Goal: Find specific page/section: Find specific page/section

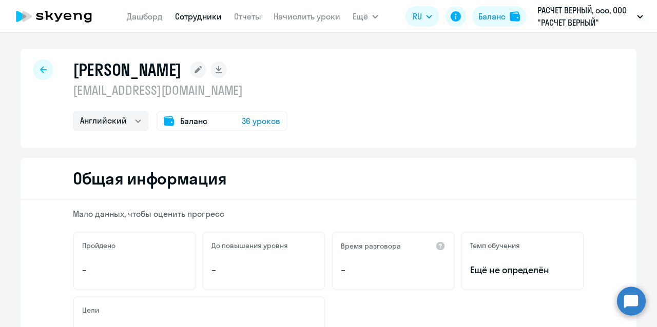
select select "english"
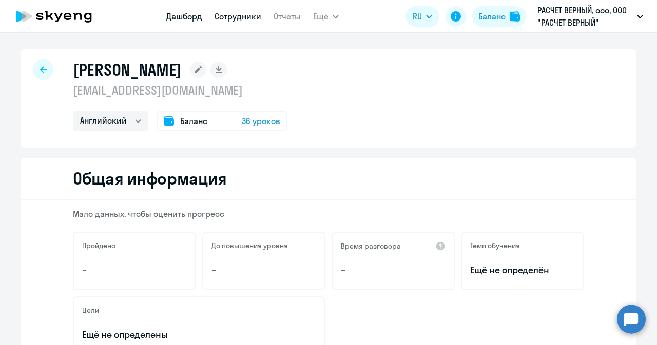
click at [177, 17] on link "Дашборд" at bounding box center [184, 16] width 36 height 10
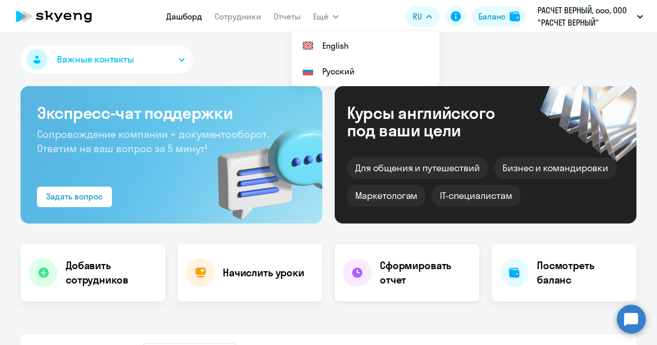
select select "30"
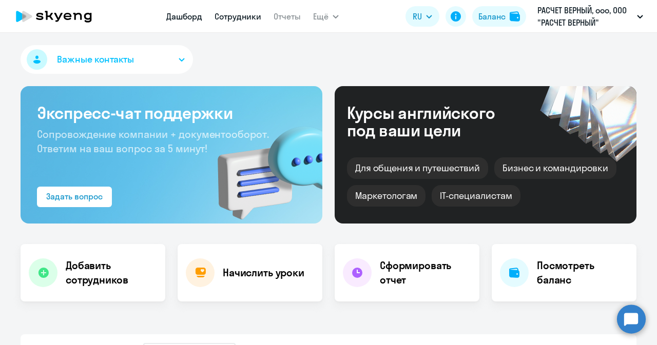
click at [223, 13] on link "Сотрудники" at bounding box center [237, 16] width 47 height 10
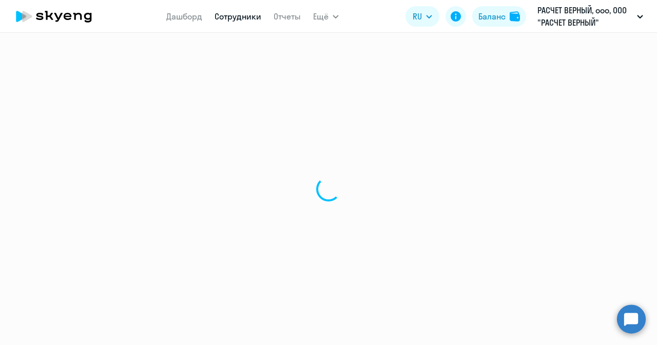
select select "30"
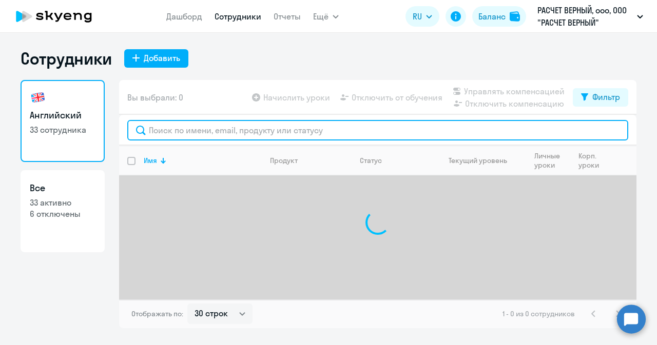
click at [269, 135] on input "text" at bounding box center [377, 130] width 501 height 21
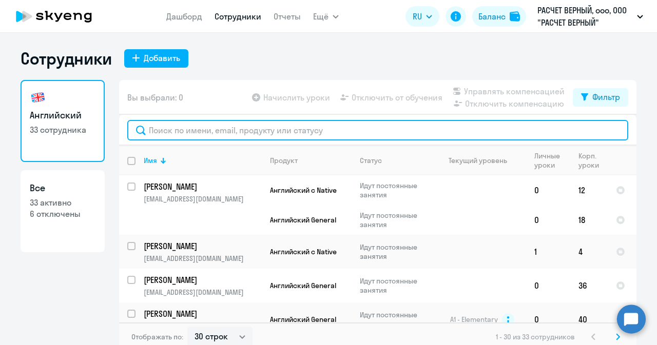
paste input "[EMAIL_ADDRESS][DOMAIN_NAME]"
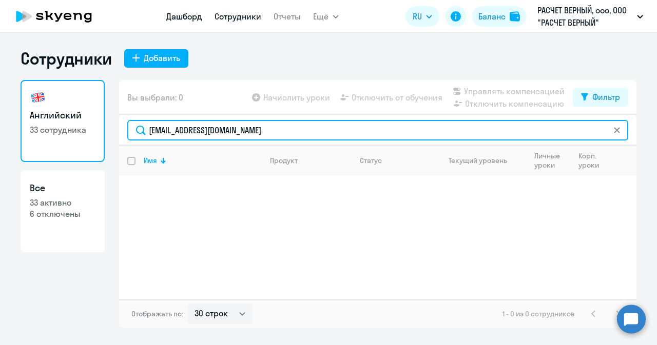
type input "[EMAIL_ADDRESS][DOMAIN_NAME]"
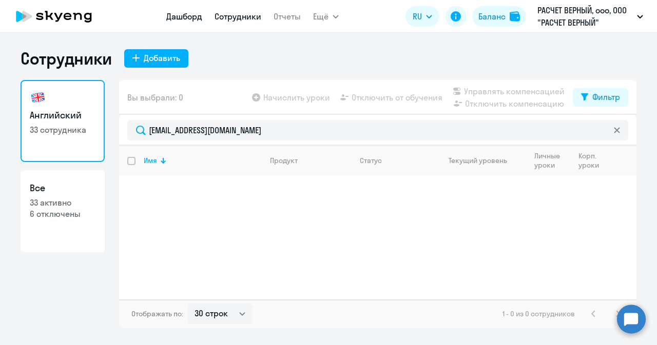
click at [182, 13] on link "Дашборд" at bounding box center [184, 16] width 36 height 10
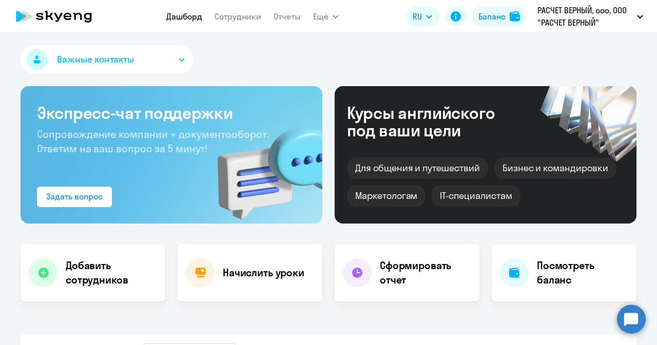
select select "30"
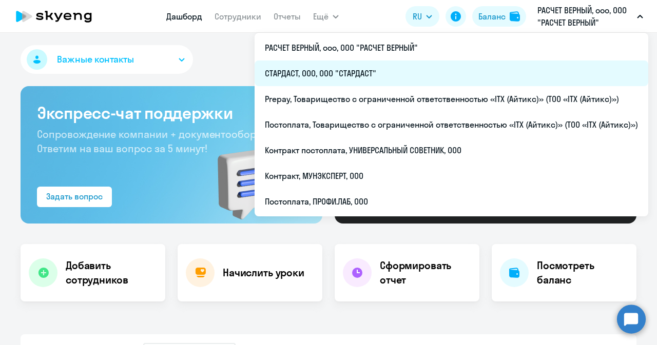
click at [308, 73] on li "СТАРДАСТ, ООО, ООО "СТАРДАСТ"" at bounding box center [450, 74] width 393 height 26
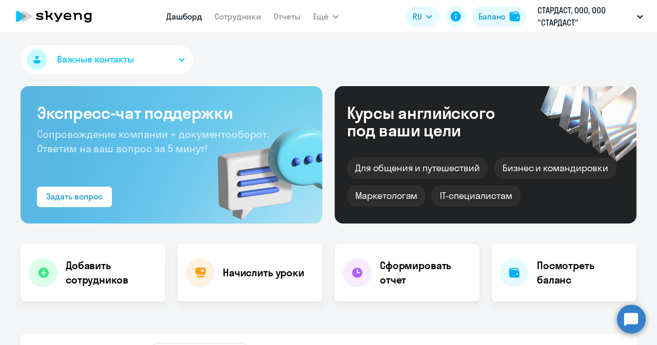
select select "30"
click at [239, 19] on link "Сотрудники" at bounding box center [237, 16] width 47 height 10
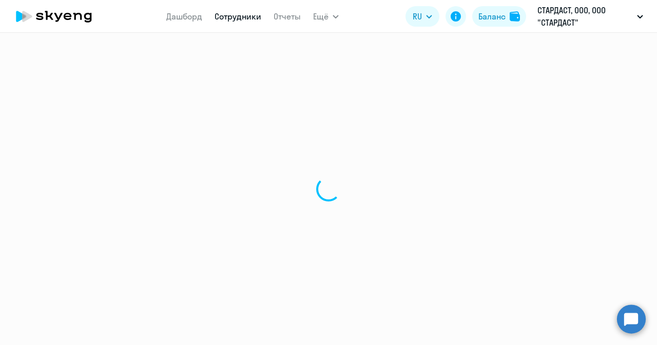
select select "30"
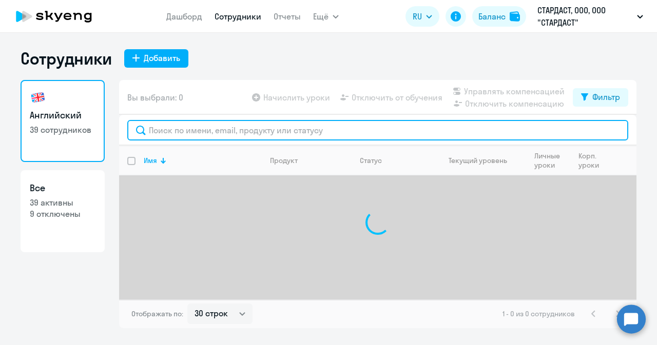
click at [250, 133] on input "text" at bounding box center [377, 130] width 501 height 21
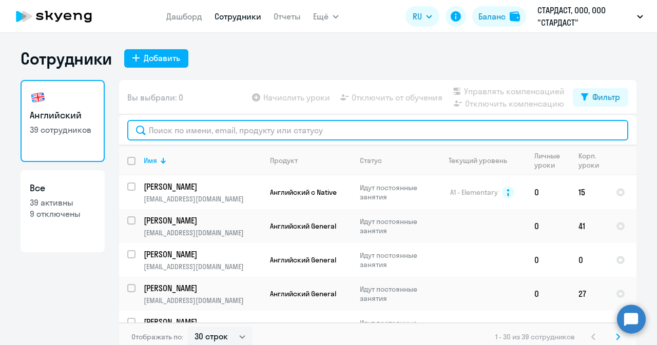
paste input "[EMAIL_ADDRESS][DOMAIN_NAME]"
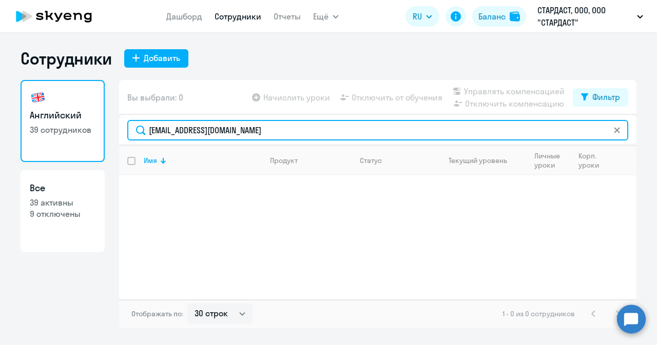
type input "[EMAIL_ADDRESS][DOMAIN_NAME]"
